Goal: Task Accomplishment & Management: Use online tool/utility

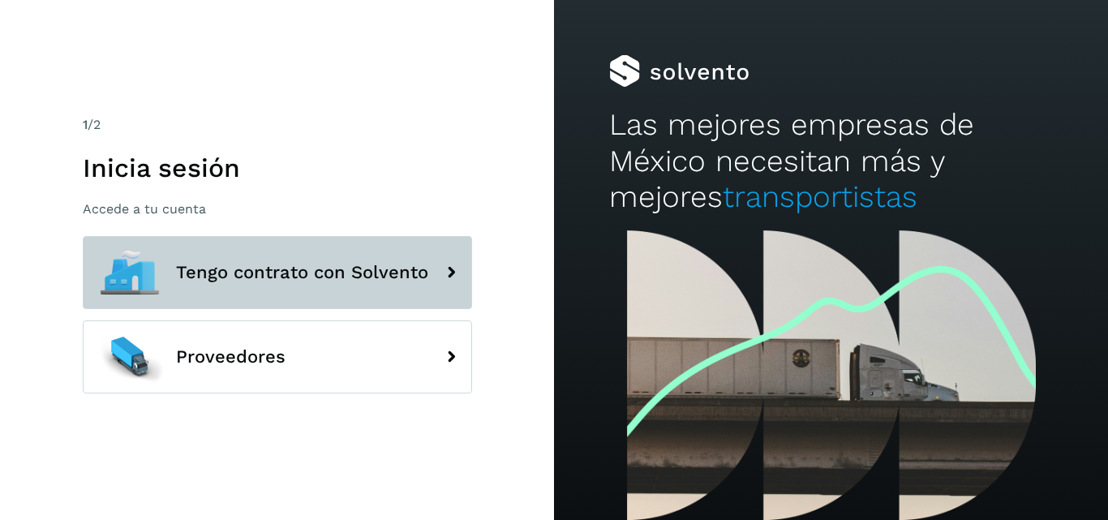
click at [371, 271] on span "Tengo contrato con Solvento" at bounding box center [302, 272] width 252 height 19
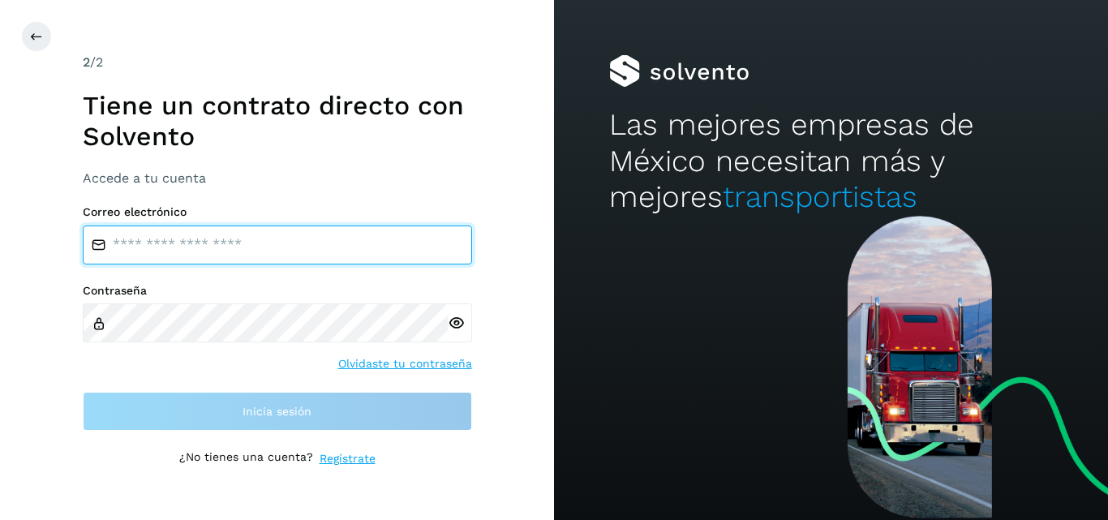
click at [310, 236] on input "email" at bounding box center [277, 244] width 389 height 39
type input "**********"
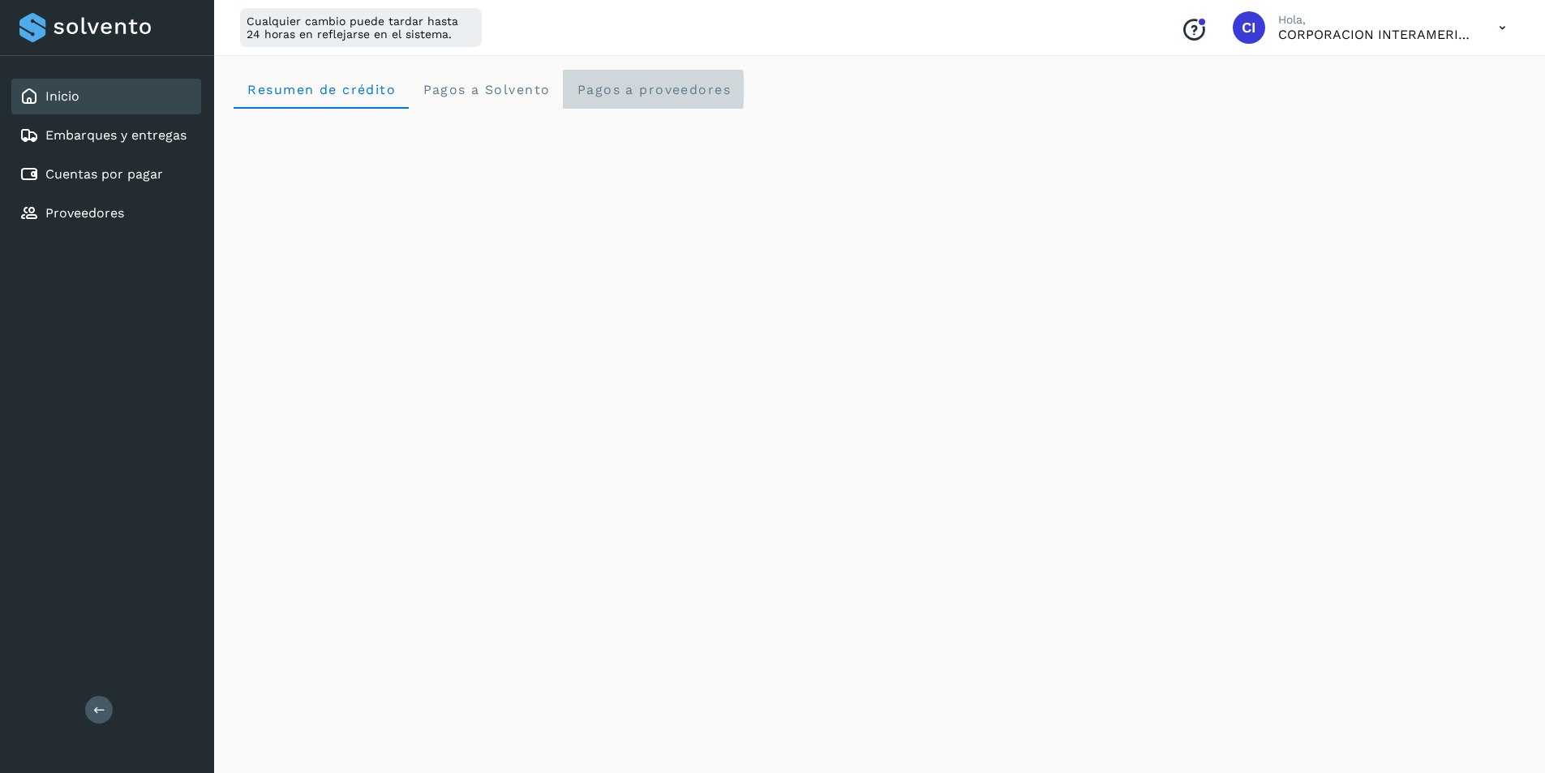
click at [684, 75] on proveedores "Pagos a proveedores" at bounding box center [653, 89] width 181 height 39
